Goal: Task Accomplishment & Management: Manage account settings

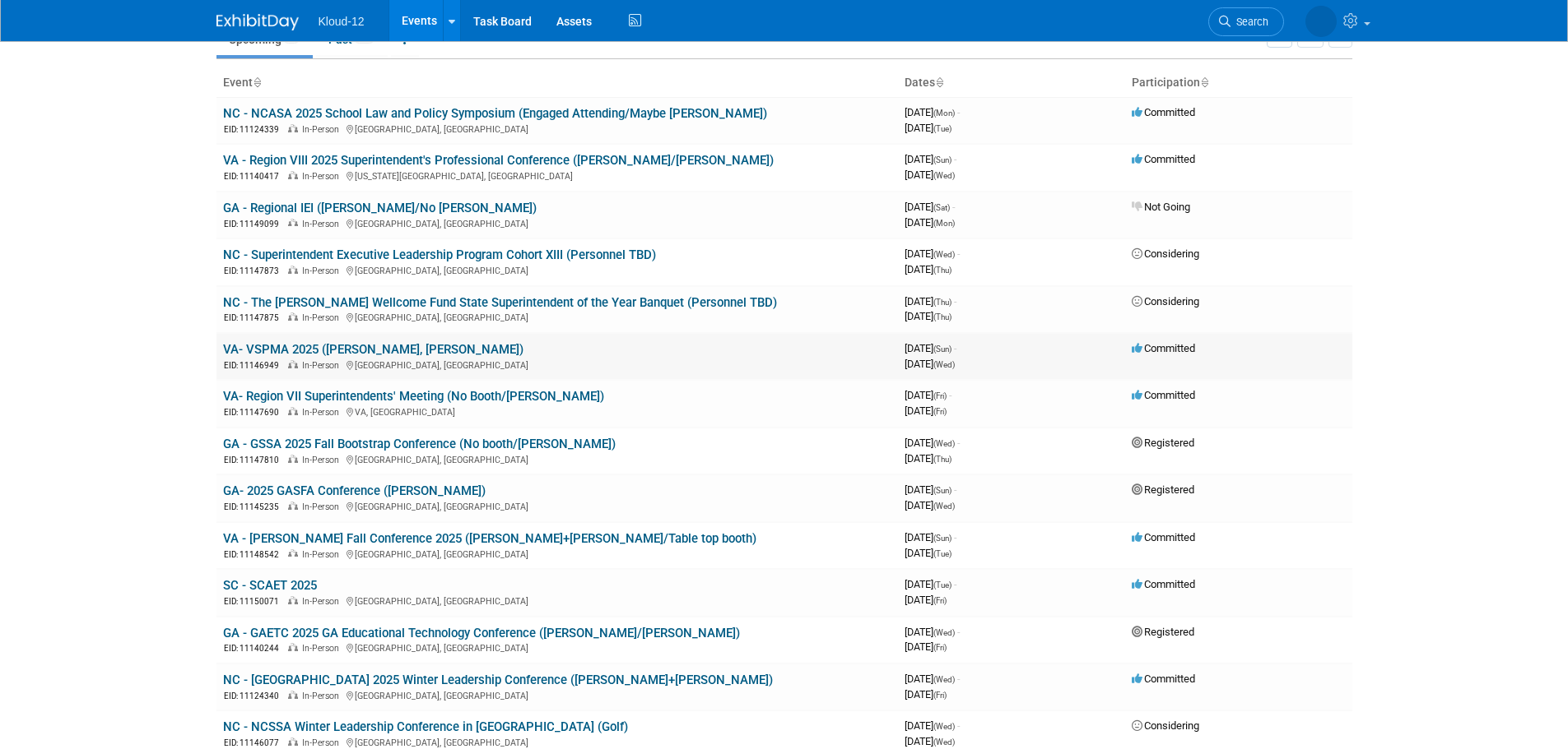
scroll to position [82, 0]
click at [494, 29] on link "Task Board" at bounding box center [502, 20] width 83 height 41
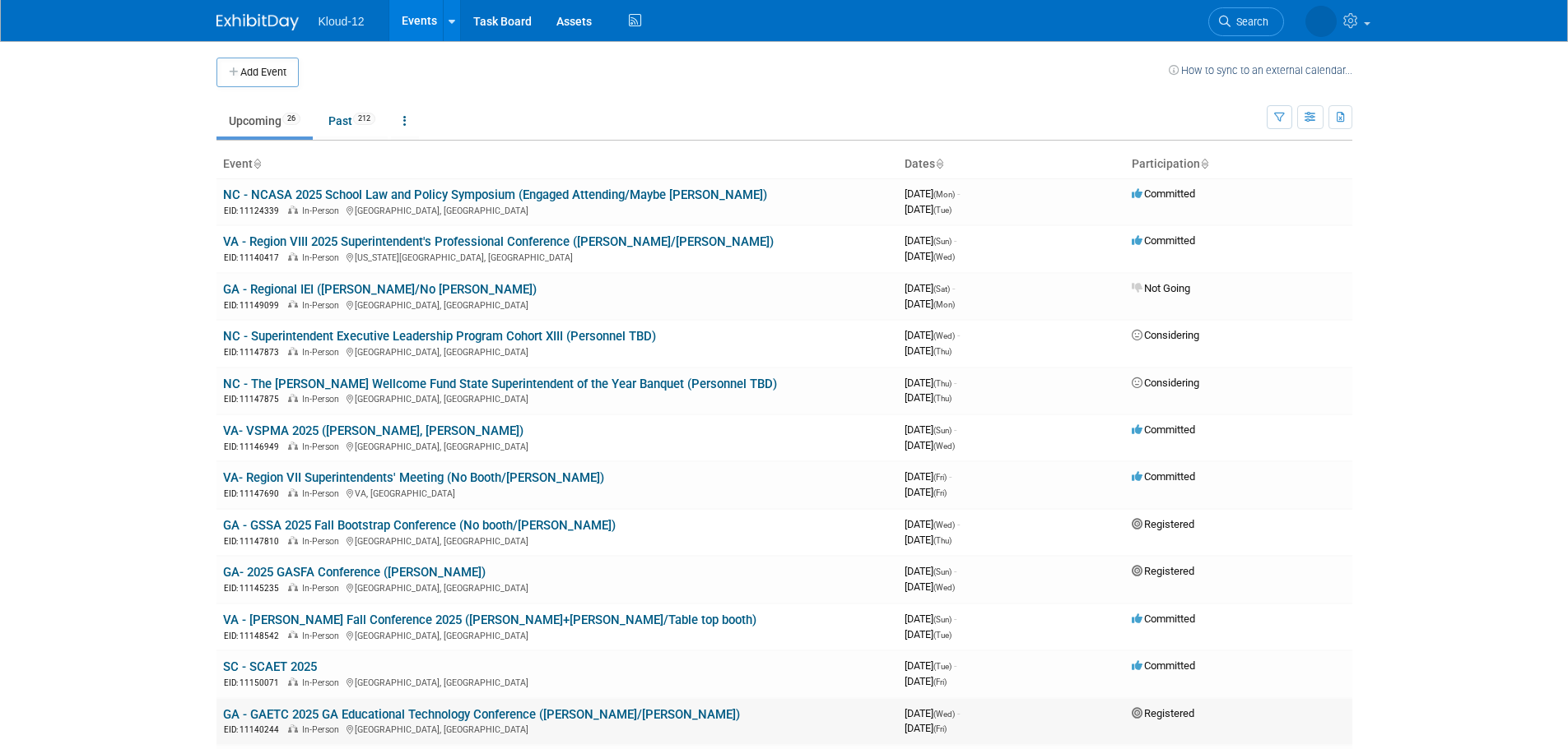
click at [428, 717] on link "GA - GAETC 2025 GA Educational Technology Conference ([PERSON_NAME]/[PERSON_NAM…" at bounding box center [481, 714] width 517 height 15
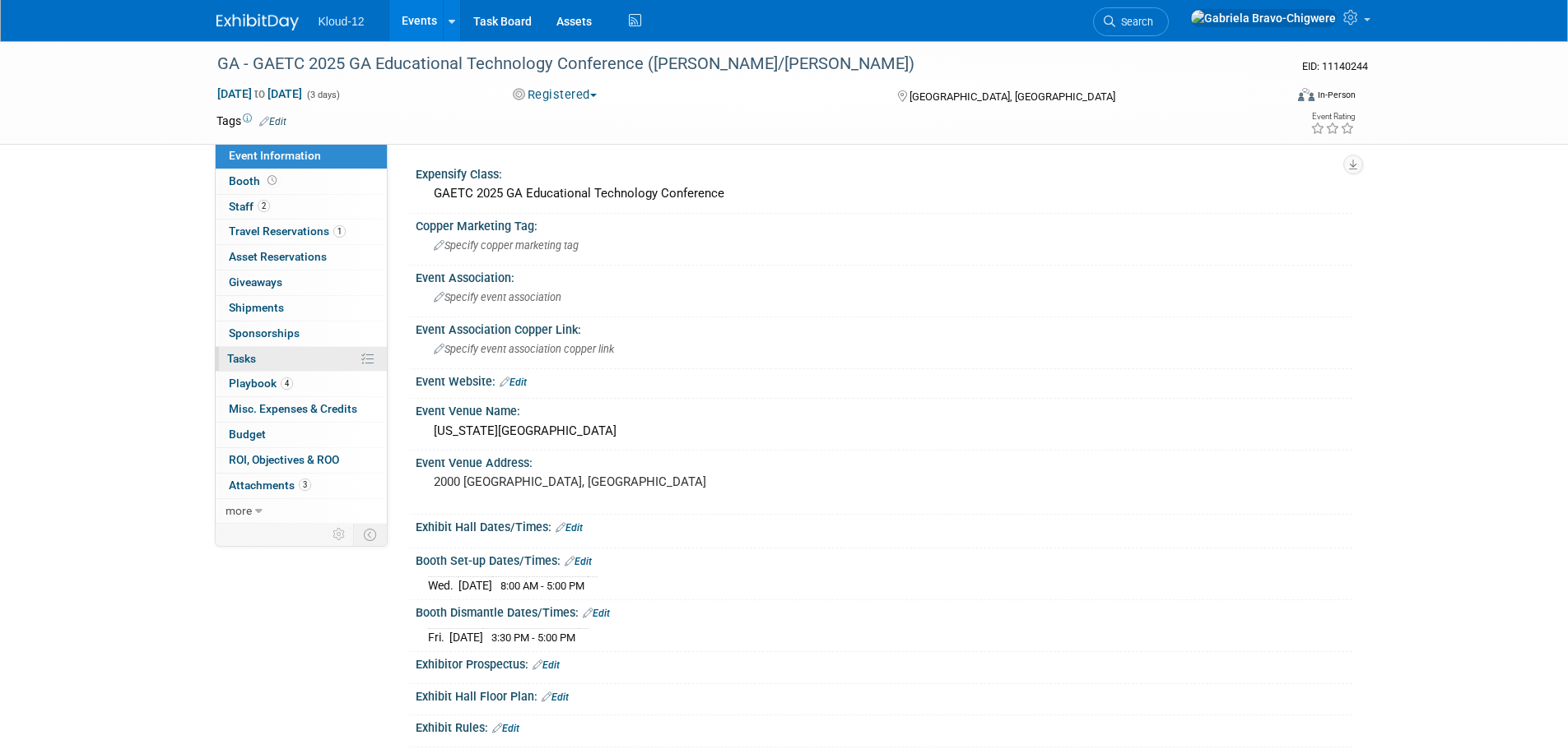
click at [247, 361] on span "Tasks 0%" at bounding box center [242, 358] width 29 height 13
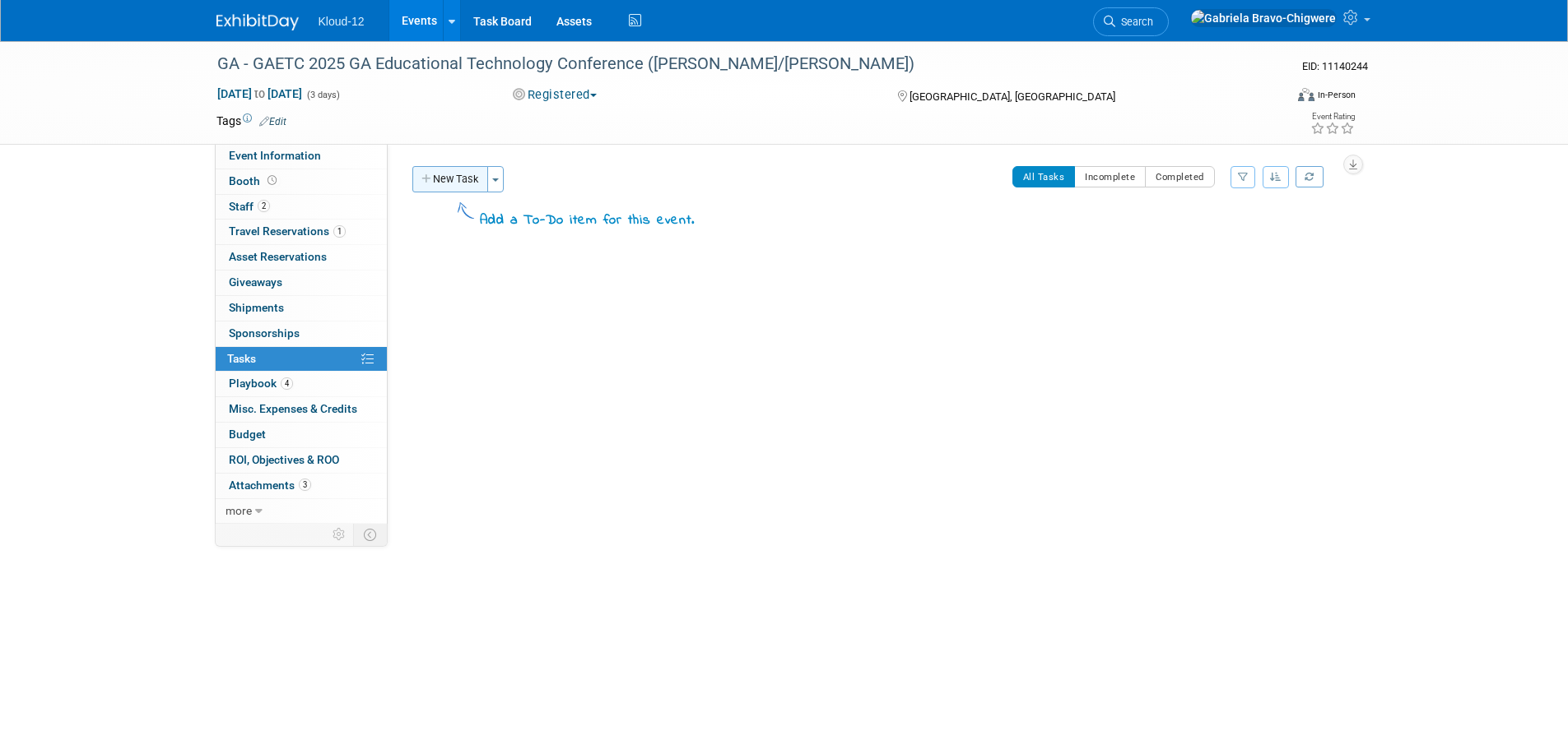
click at [430, 180] on icon "button" at bounding box center [427, 180] width 12 height 11
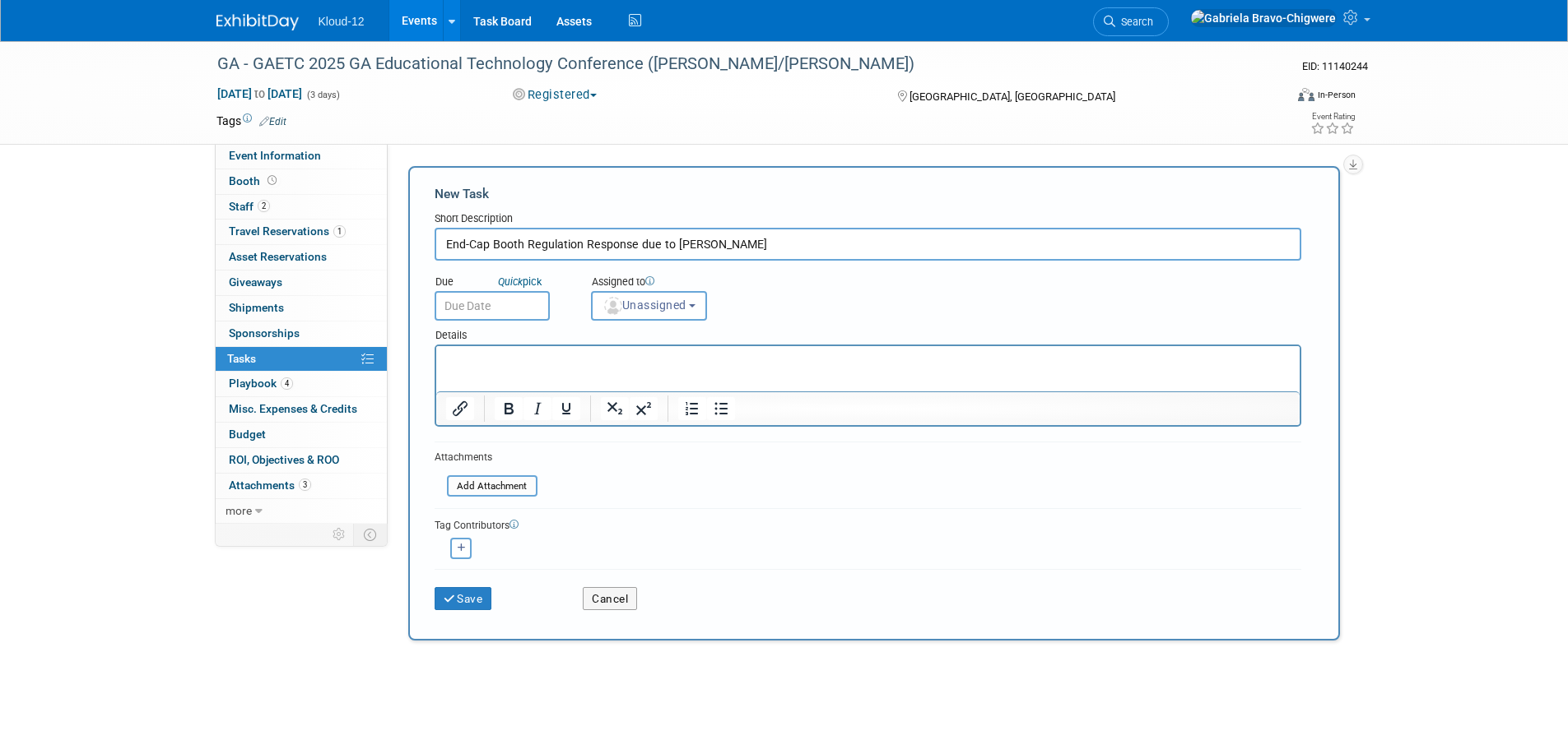
type input "End-Cap Booth Regulation Response due to [PERSON_NAME]"
click at [490, 304] on input "text" at bounding box center [492, 306] width 115 height 29
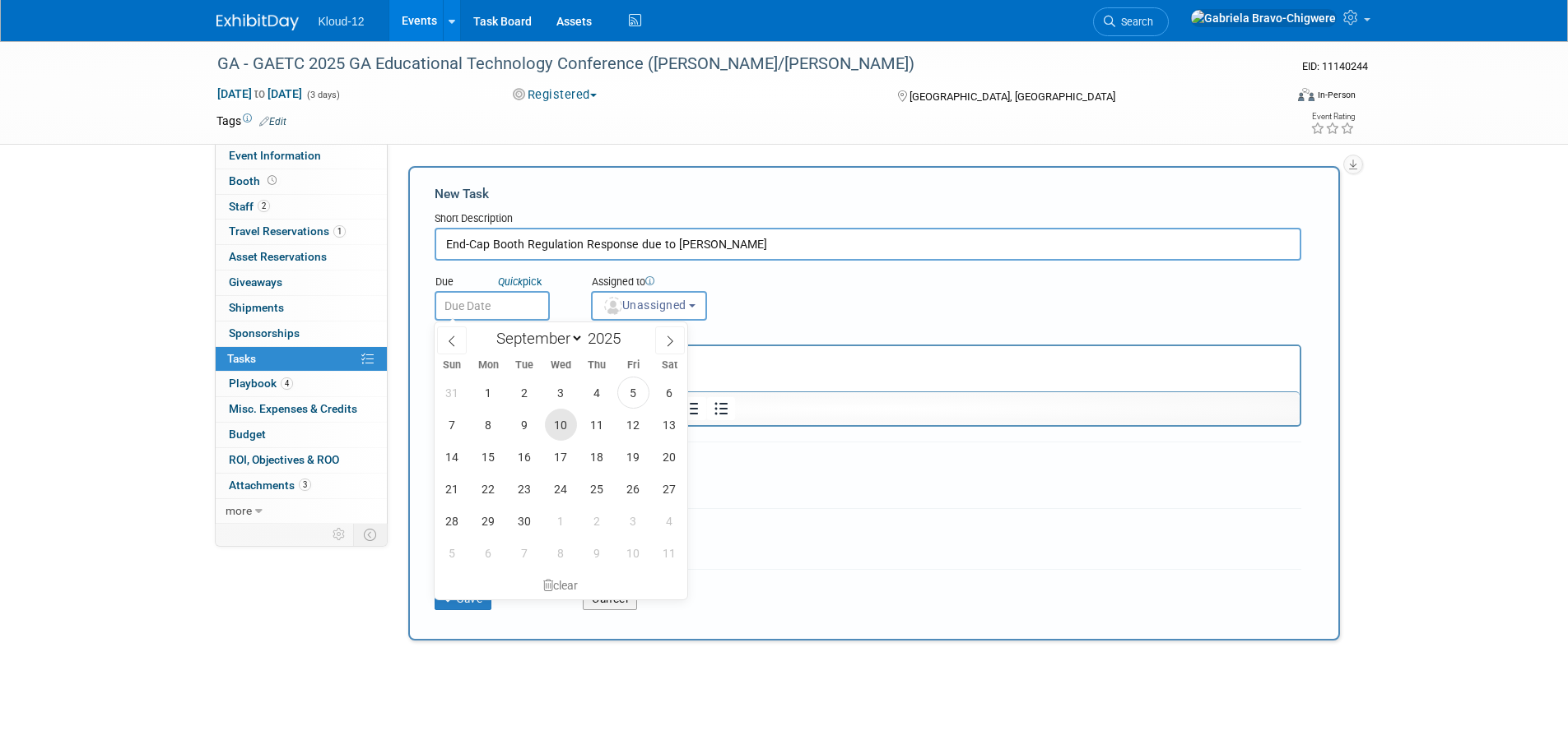
click at [552, 420] on span "10" at bounding box center [561, 425] width 32 height 32
type input "[DATE]"
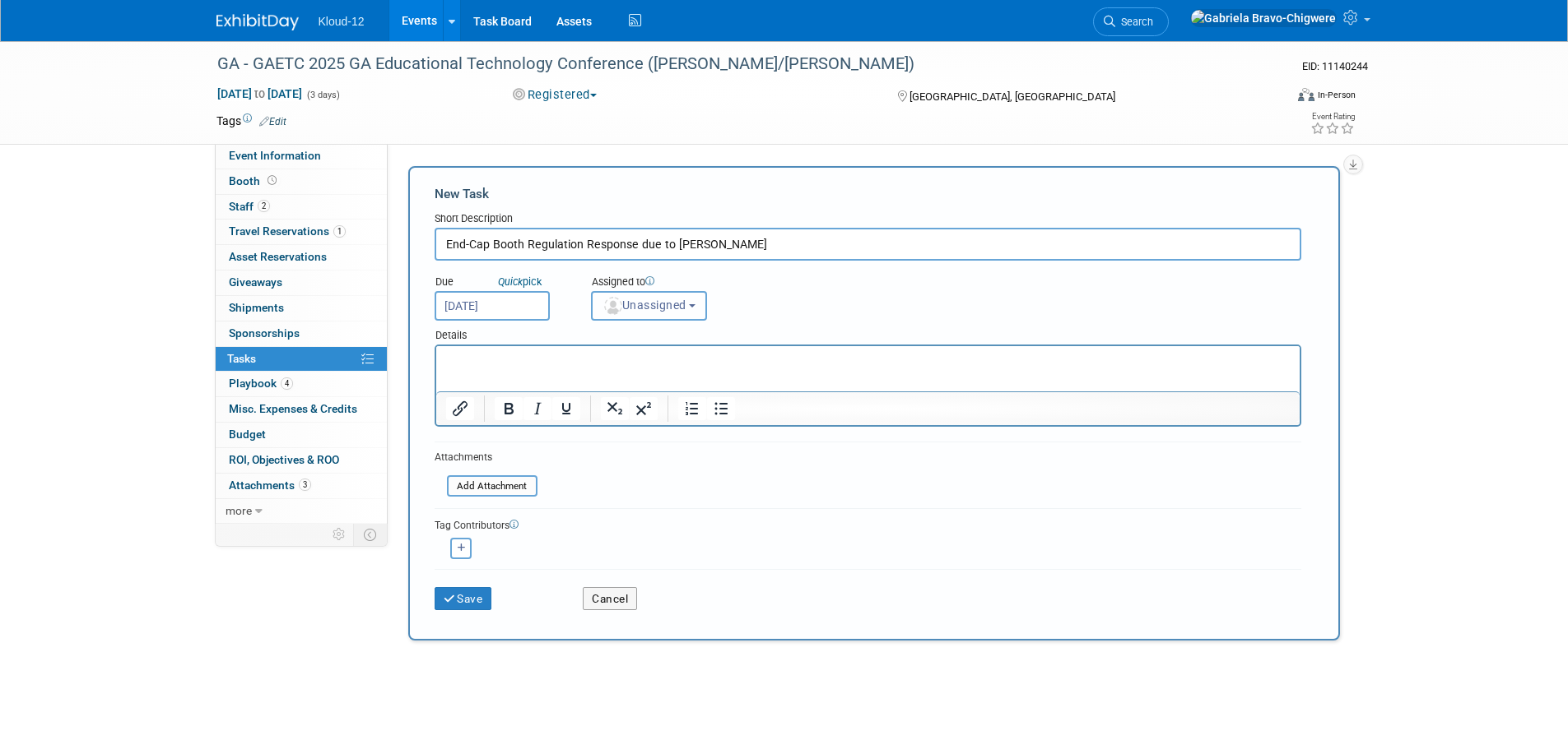
click at [646, 306] on span "Unassigned" at bounding box center [645, 305] width 84 height 13
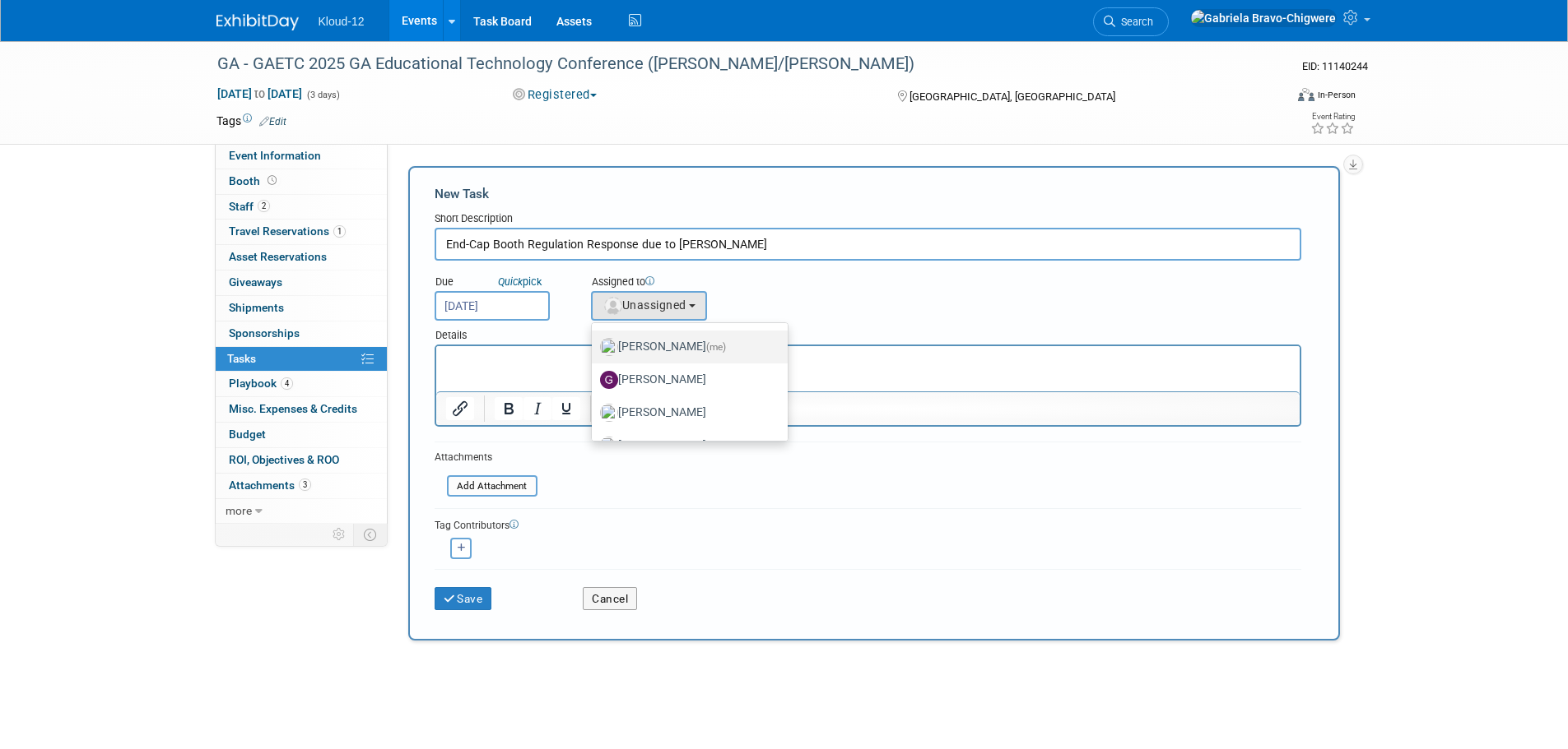
click at [664, 346] on label "[PERSON_NAME] (me)" at bounding box center [686, 347] width 172 height 26
click at [594, 346] on input "[PERSON_NAME] (me)" at bounding box center [589, 345] width 11 height 11
select select "d8e981c9-2ce1-439f-a2cb-944ca003229d"
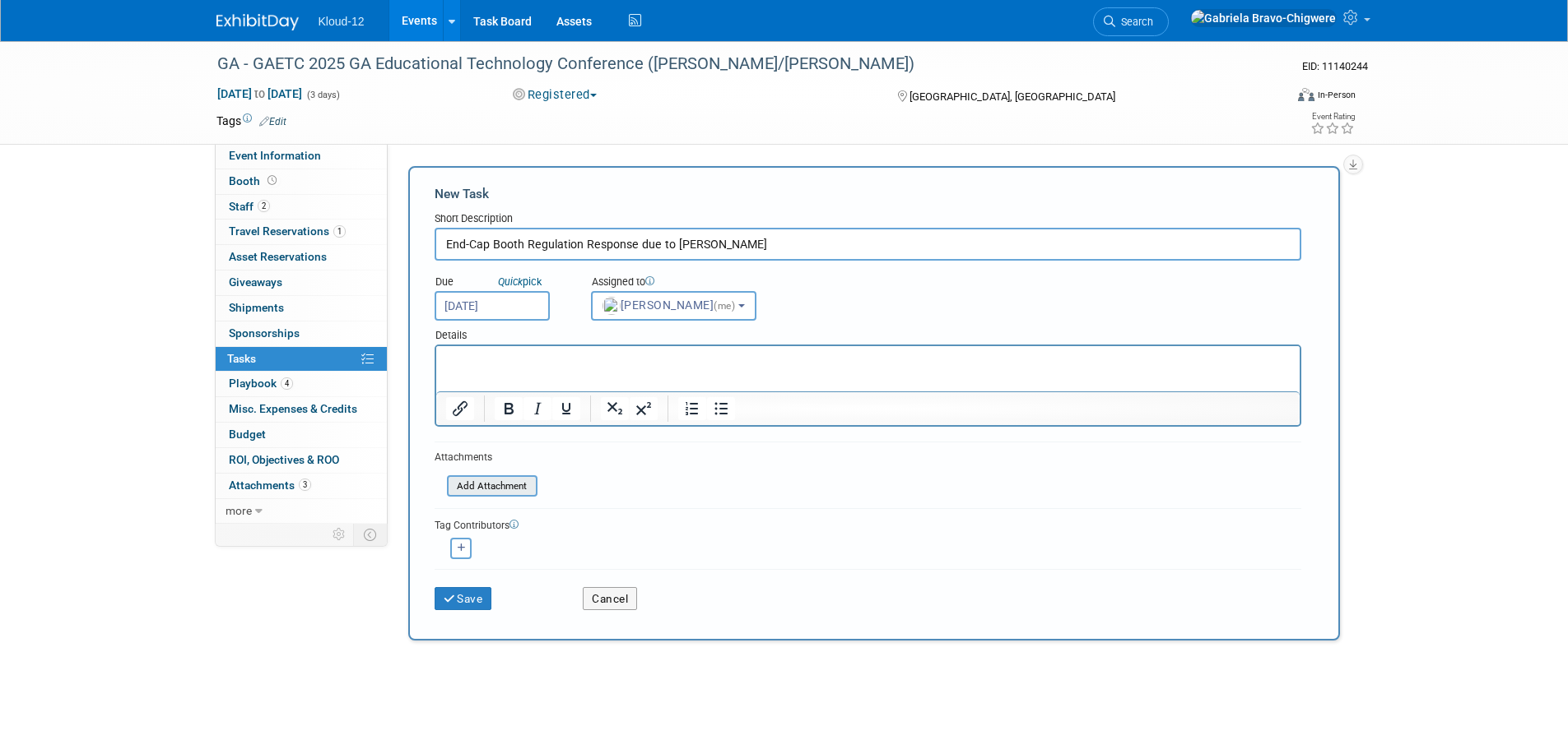
click at [492, 487] on input "file" at bounding box center [438, 487] width 196 height 19
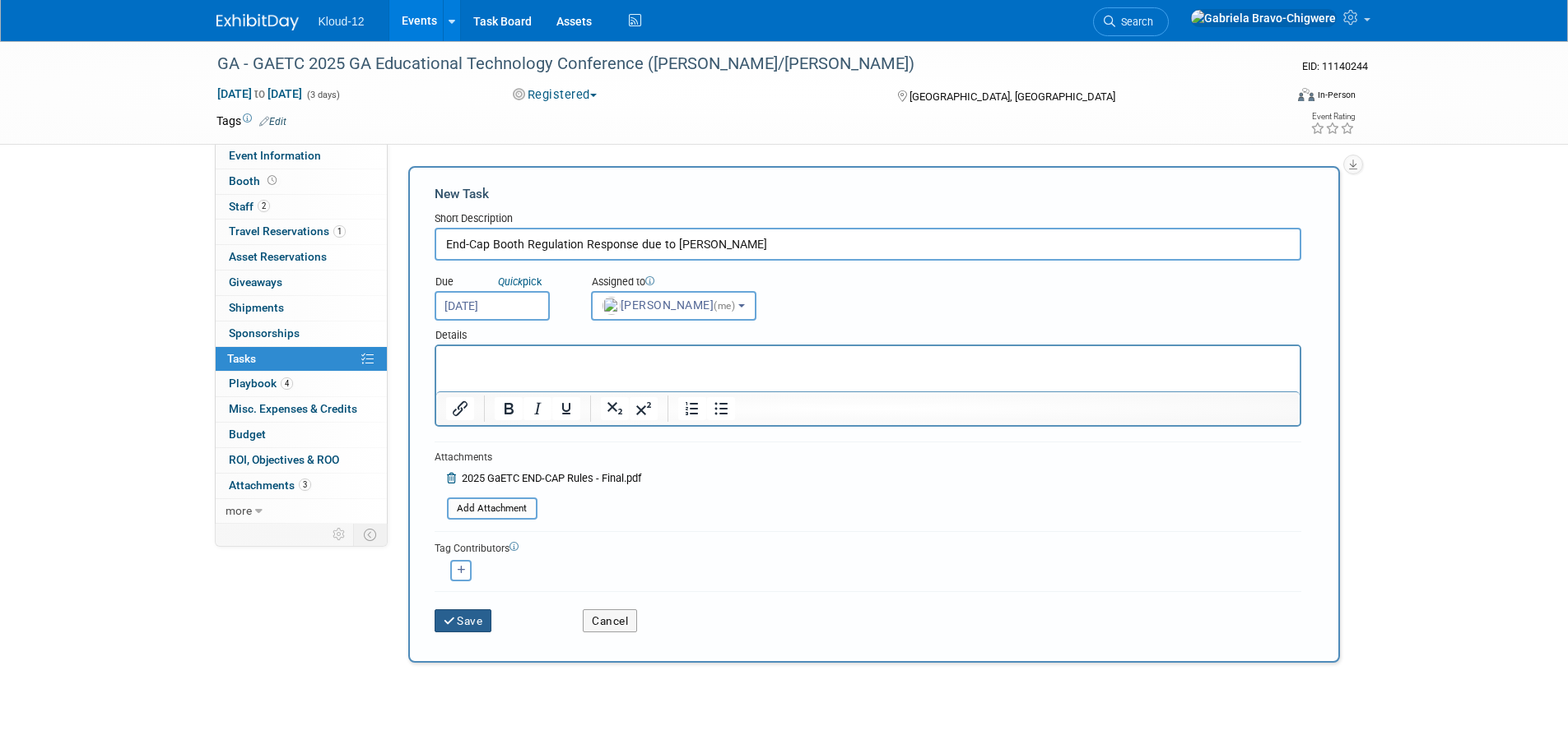
click at [483, 621] on button "Save" at bounding box center [463, 621] width 57 height 23
